Goal: Communication & Community: Ask a question

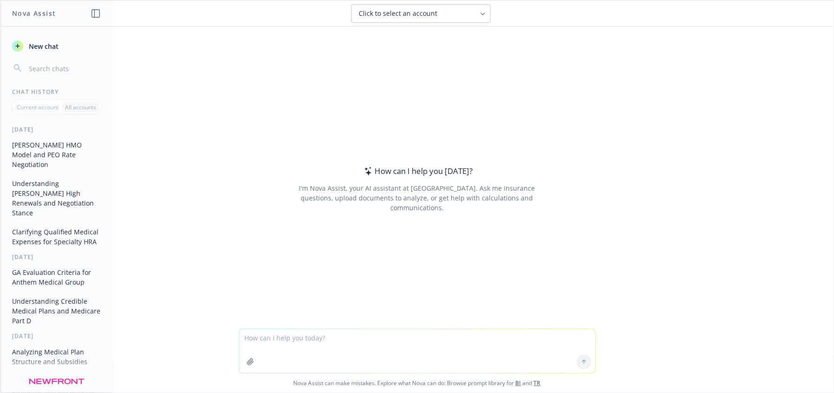
drag, startPoint x: 319, startPoint y: 346, endPoint x: 312, endPoint y: 339, distance: 10.2
click at [314, 342] on textarea at bounding box center [417, 351] width 356 height 44
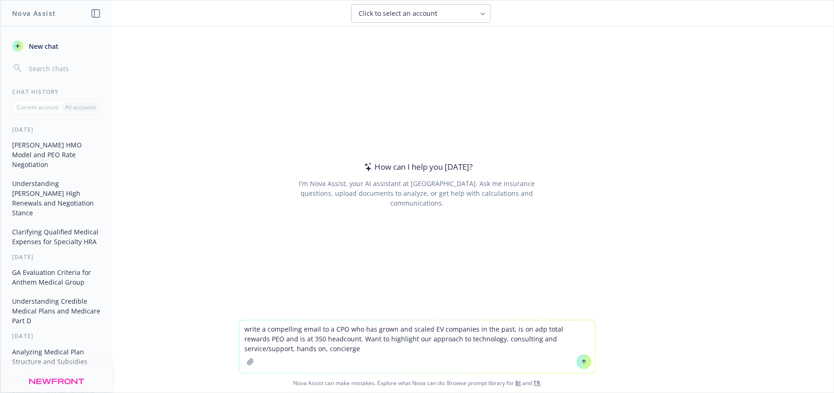
type textarea "write a compelling email to a CPO who has grown and scaled EV companies in the …"
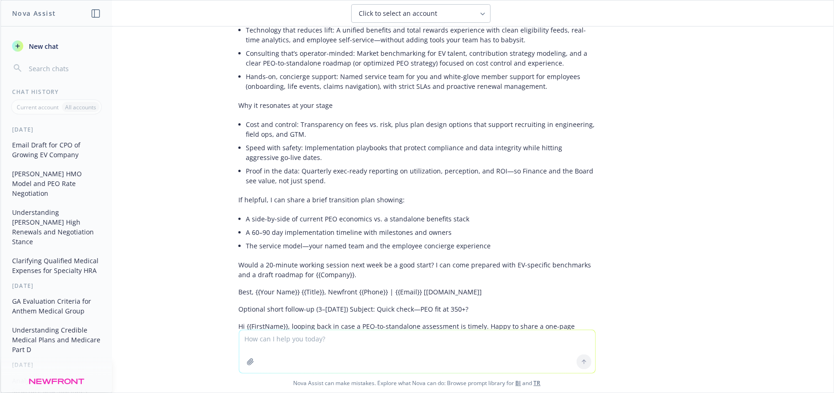
scroll to position [227, 0]
